Goal: Information Seeking & Learning: Learn about a topic

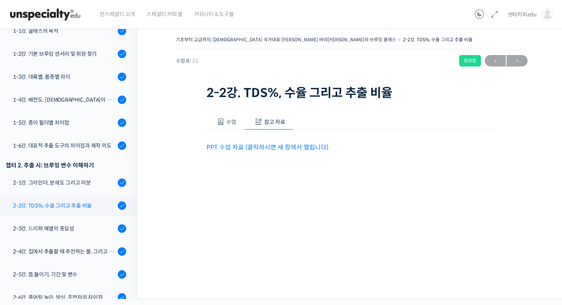
scroll to position [171, 0]
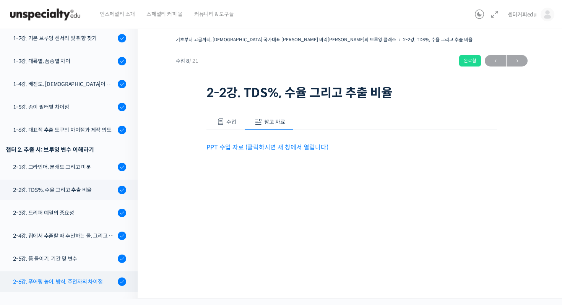
click at [91, 278] on div "2-6강. 푸어링 높이, 방식, 주전자의 차이점" at bounding box center [64, 282] width 102 height 8
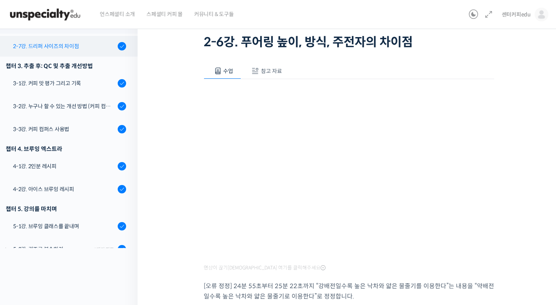
scroll to position [383, 0]
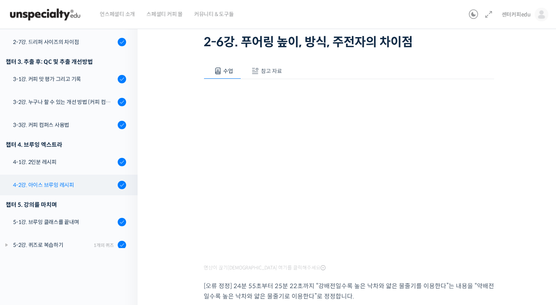
click at [83, 175] on link "4-2강. 아이스 브루잉 레시피" at bounding box center [66, 185] width 141 height 21
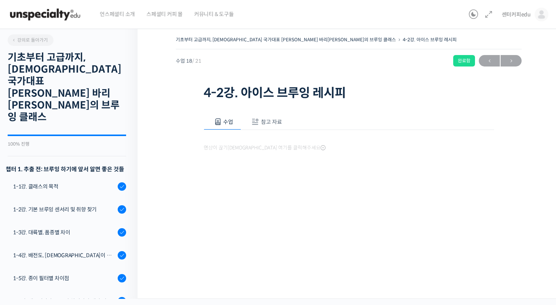
scroll to position [383, 0]
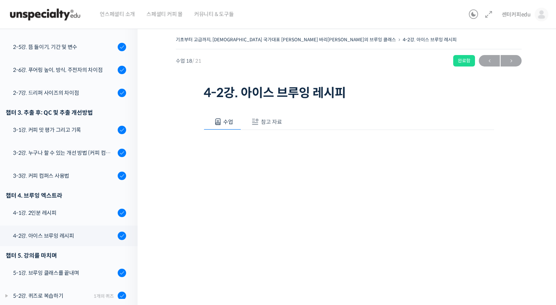
click at [275, 115] on button "참고 자료" at bounding box center [265, 122] width 49 height 16
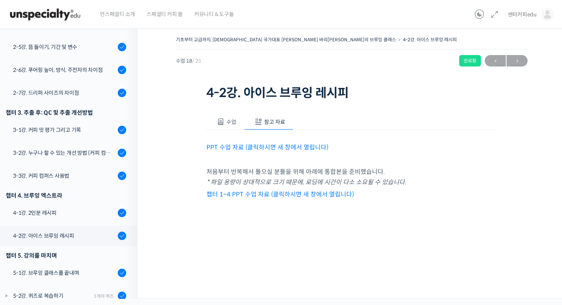
click at [264, 146] on link "PPT 수업 자료 (클릭하시면 새 창에서 열립니다)" at bounding box center [268, 147] width 122 height 8
click at [218, 128] on button "수업" at bounding box center [226, 122] width 38 height 16
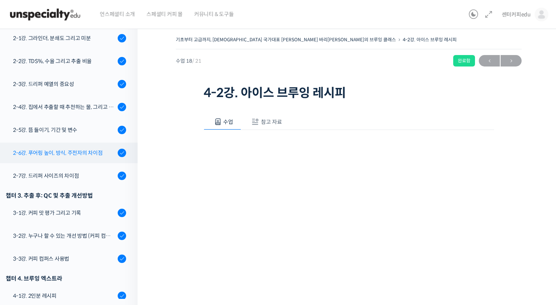
scroll to position [301, 0]
click at [111, 190] on div "챕터 3. 추출 후: QC 및 추출 개선방법" at bounding box center [66, 195] width 120 height 10
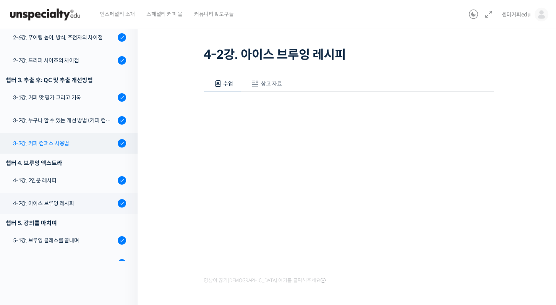
scroll to position [383, 0]
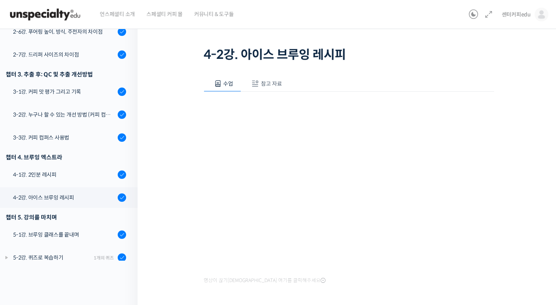
click at [76, 270] on link "5-3강. 실습 과제" at bounding box center [66, 280] width 141 height 21
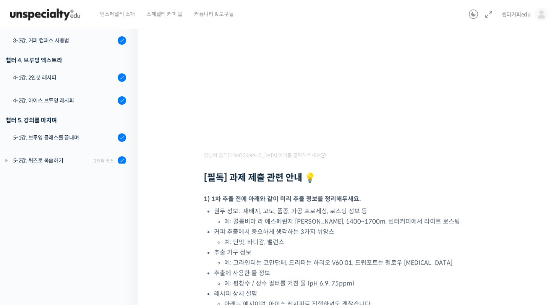
scroll to position [138, 0]
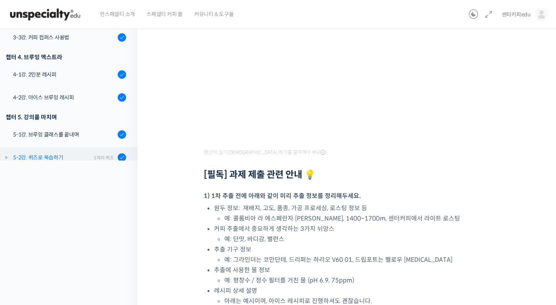
click at [99, 154] on div "1개의 퀴즈" at bounding box center [104, 157] width 20 height 7
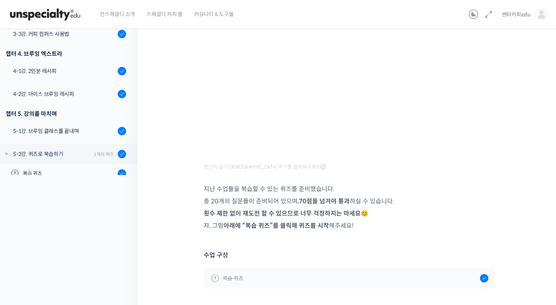
scroll to position [154, 0]
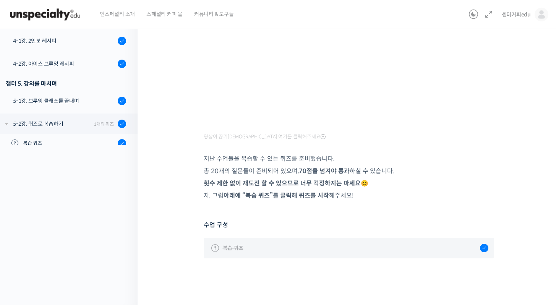
click at [272, 251] on link "복습 퀴즈" at bounding box center [349, 248] width 291 height 21
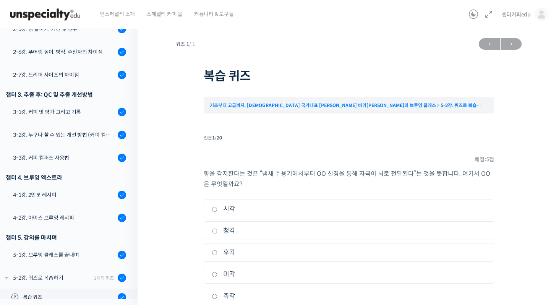
scroll to position [41, 0]
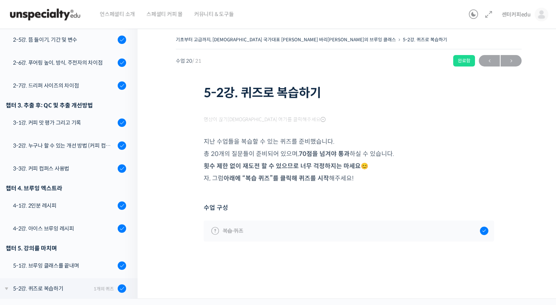
scroll to position [401, 0]
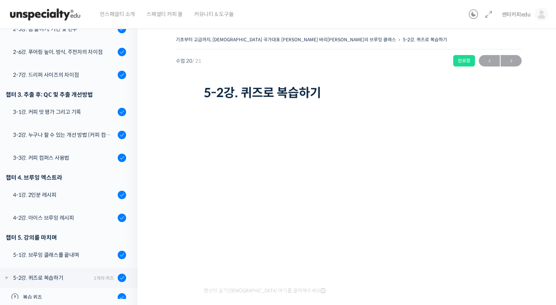
click at [467, 56] on div "완료함" at bounding box center [465, 60] width 22 height 11
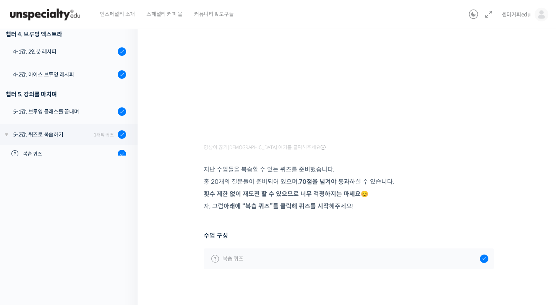
scroll to position [154, 0]
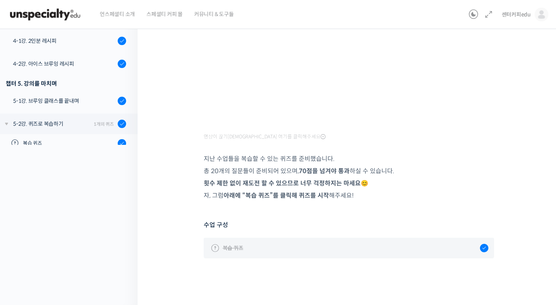
click at [286, 240] on link "복습 퀴즈" at bounding box center [349, 248] width 291 height 21
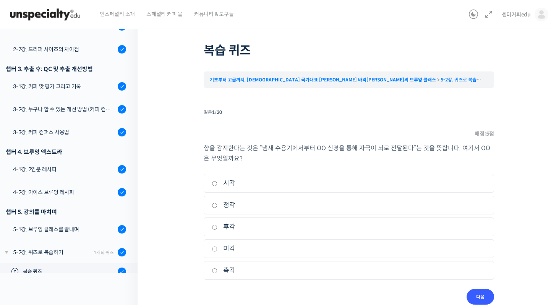
scroll to position [41, 0]
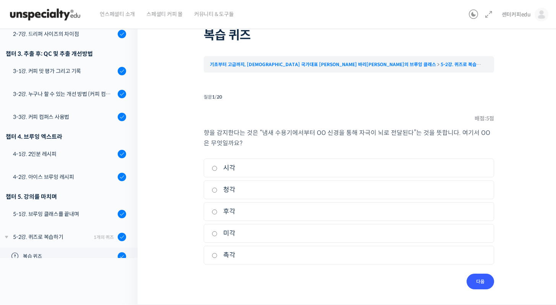
click at [324, 217] on li "3. 후각" at bounding box center [349, 211] width 291 height 19
click at [305, 208] on label "후각" at bounding box center [349, 212] width 275 height 10
click at [218, 210] on input "후각" at bounding box center [215, 212] width 6 height 5
radio input "true"
click at [485, 276] on input "다음" at bounding box center [481, 282] width 28 height 16
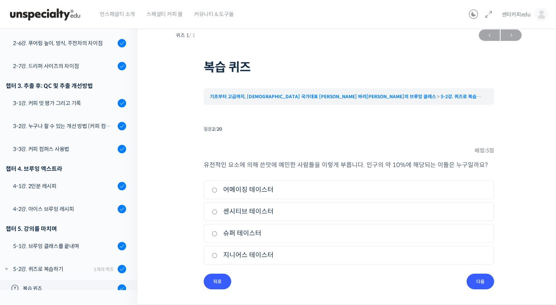
scroll to position [9, 0]
click at [298, 237] on label "슈퍼 테이스터" at bounding box center [349, 233] width 275 height 10
click at [218, 236] on input "슈퍼 테이스터" at bounding box center [215, 233] width 6 height 5
radio input "true"
click at [482, 276] on input "다음" at bounding box center [481, 282] width 28 height 16
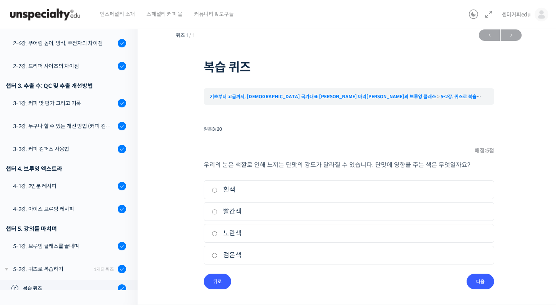
click at [435, 207] on label "빨간색" at bounding box center [349, 212] width 275 height 10
click at [218, 210] on input "빨간색" at bounding box center [215, 212] width 6 height 5
radio input "true"
click at [481, 280] on input "다음" at bounding box center [481, 282] width 28 height 16
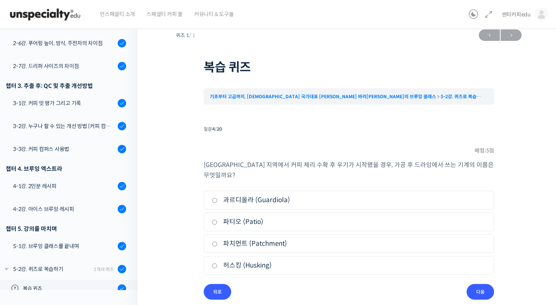
click at [465, 195] on label "과르디올라 (Guardiola)" at bounding box center [349, 200] width 275 height 10
click at [218, 198] on input "과르디올라 (Guardiola)" at bounding box center [215, 200] width 6 height 5
radio input "true"
click at [485, 284] on input "다음" at bounding box center [481, 292] width 28 height 16
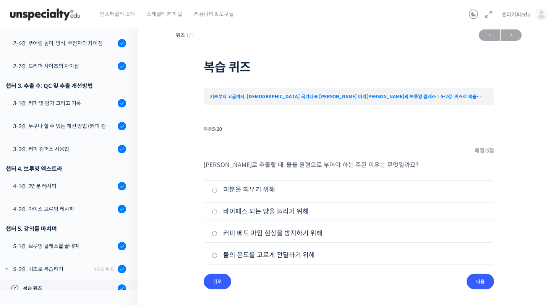
click at [468, 211] on label "바이패스 되는 양을 늘리기 위해" at bounding box center [349, 212] width 275 height 10
click at [218, 211] on input "바이패스 되는 양을 늘리기 위해" at bounding box center [215, 212] width 6 height 5
radio input "true"
click at [480, 277] on input "다음" at bounding box center [481, 282] width 28 height 16
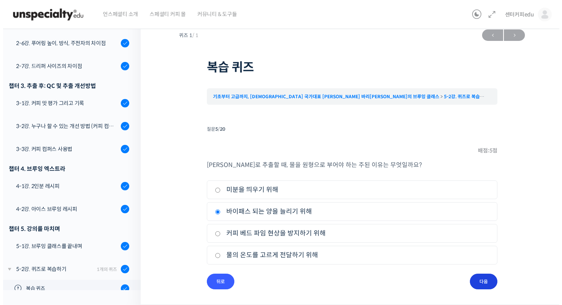
scroll to position [0, 0]
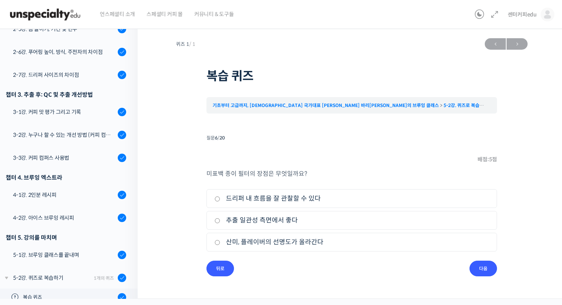
click at [483, 244] on label "산미, 플레이버의 선명도가 올라간다" at bounding box center [352, 242] width 275 height 10
click at [220, 244] on input "산미, 플레이버의 선명도가 올라간다" at bounding box center [218, 242] width 6 height 5
radio input "true"
click at [483, 275] on input "다음" at bounding box center [484, 269] width 28 height 16
click at [485, 243] on label "바이패싱 현상이 안 생김" at bounding box center [352, 242] width 275 height 10
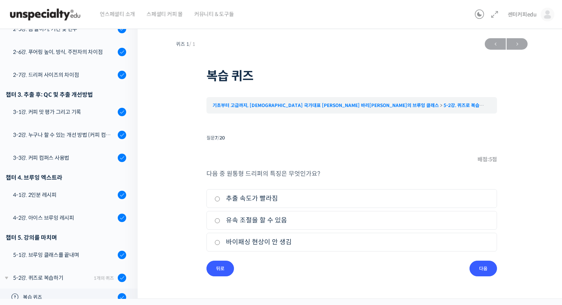
click at [220, 243] on input "바이패싱 현상이 안 생김" at bounding box center [218, 242] width 6 height 5
radio input "true"
click at [489, 271] on input "다음" at bounding box center [484, 269] width 28 height 16
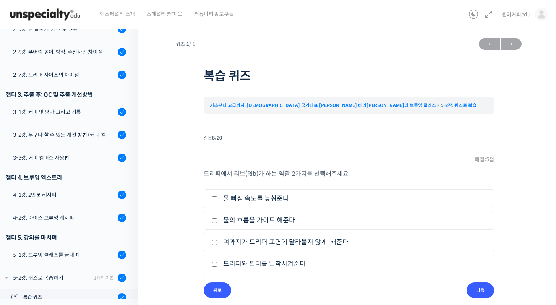
click at [484, 252] on ul "1. 물 빠짐 속도를 늦춰준다 2. 물의 흐름을 가이드 해준다 3. 여과지가 드리퍼 표면에 달라붙지 않게 해준다 4. 드리퍼와 필터를 밀착시…" at bounding box center [349, 232] width 291 height 87
click at [489, 263] on li "4. 드리퍼와 필터를 밀착시켜준다" at bounding box center [349, 264] width 291 height 19
click at [489, 295] on input "다음" at bounding box center [481, 291] width 28 height 16
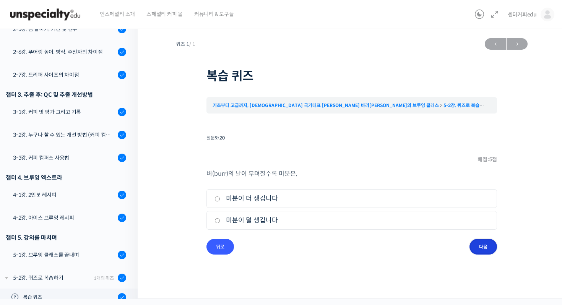
click at [485, 243] on input "다음" at bounding box center [484, 247] width 28 height 16
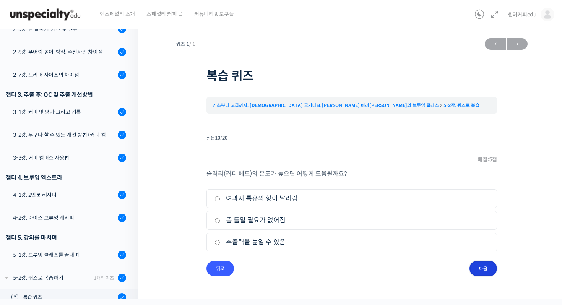
click at [485, 264] on input "다음" at bounding box center [484, 269] width 28 height 16
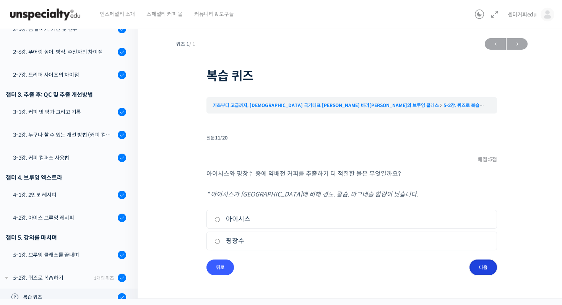
click at [486, 265] on input "다음" at bounding box center [484, 268] width 28 height 16
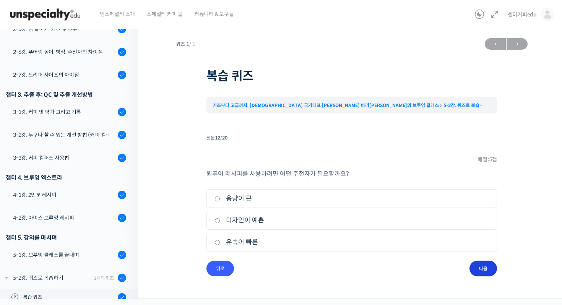
click at [486, 265] on input "다음" at bounding box center [484, 269] width 28 height 16
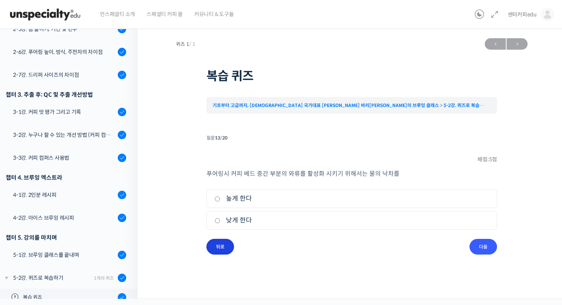
click at [226, 249] on input "뒤로" at bounding box center [221, 247] width 28 height 16
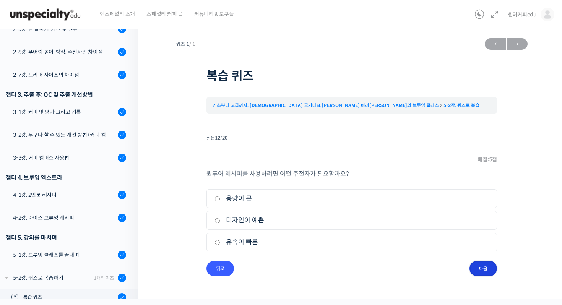
click at [485, 265] on input "다음" at bounding box center [484, 269] width 28 height 16
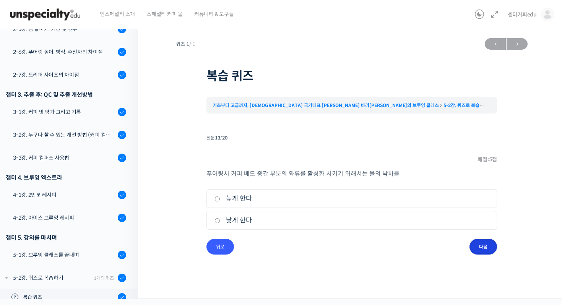
click at [485, 250] on input "다음" at bounding box center [484, 247] width 28 height 16
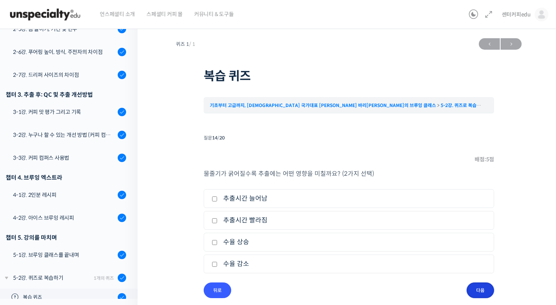
click at [480, 292] on input "다음" at bounding box center [481, 291] width 28 height 16
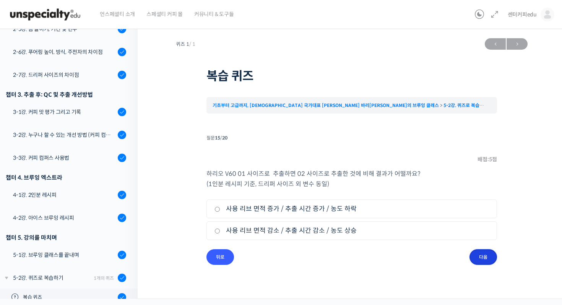
click at [478, 254] on input "다음" at bounding box center [484, 257] width 28 height 16
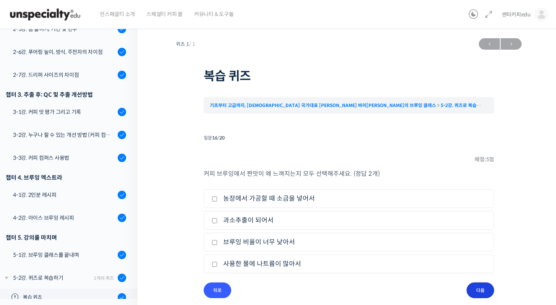
click at [482, 294] on input "다음" at bounding box center [481, 291] width 28 height 16
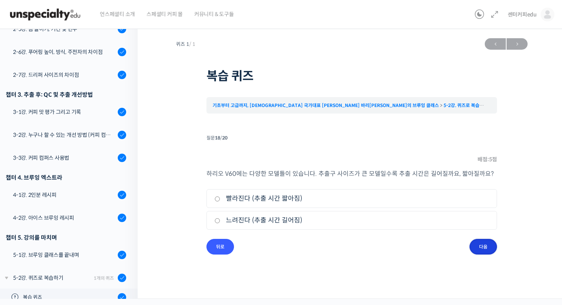
click at [485, 245] on input "다음" at bounding box center [484, 247] width 28 height 16
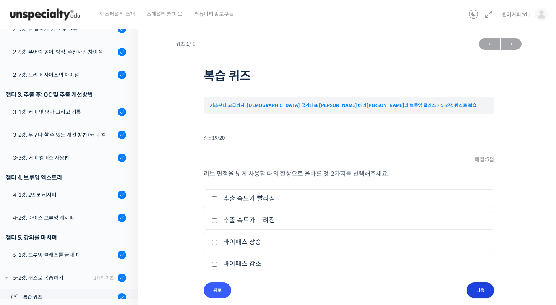
click at [483, 293] on input "다음" at bounding box center [481, 291] width 28 height 16
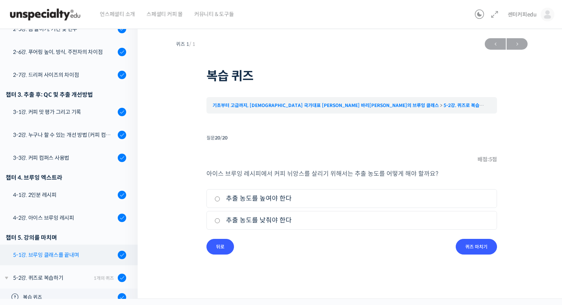
click at [49, 251] on div "5-1강. 브루잉 클래스를 끝내며" at bounding box center [64, 255] width 102 height 8
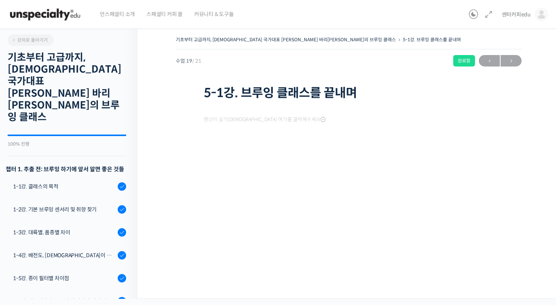
scroll to position [383, 0]
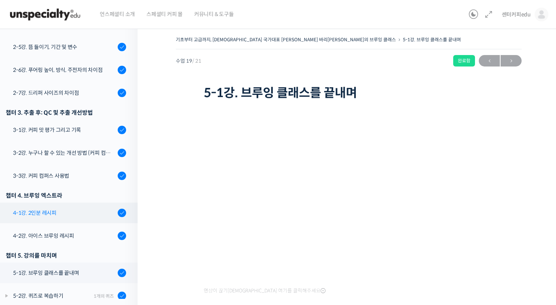
click at [80, 209] on div "4-1강. 2인분 레시피" at bounding box center [64, 213] width 102 height 8
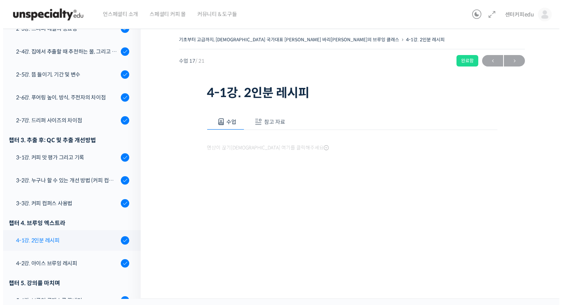
scroll to position [383, 0]
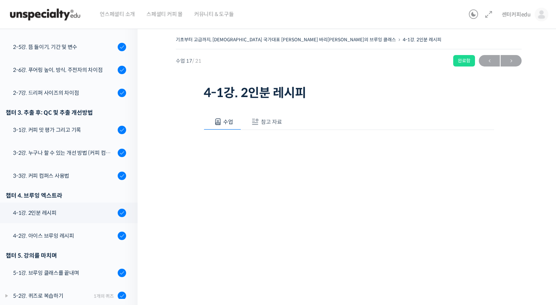
click at [281, 122] on span "참고 자료" at bounding box center [271, 122] width 21 height 7
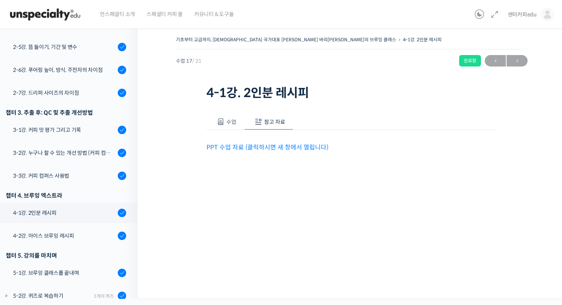
click at [281, 148] on link "PPT 수업 자료 (클릭하시면 새 창에서 열립니다)" at bounding box center [268, 147] width 122 height 8
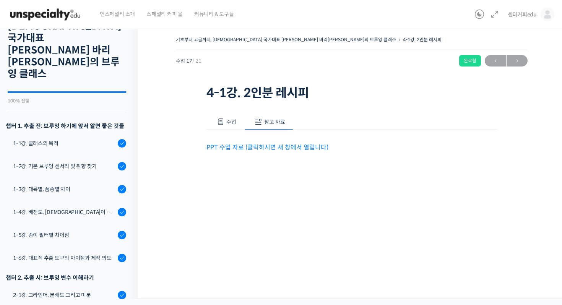
scroll to position [0, 0]
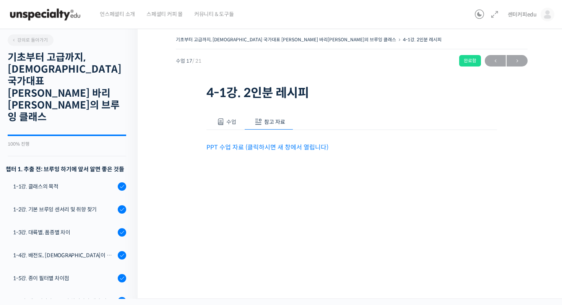
click at [63, 16] on img at bounding box center [45, 14] width 75 height 23
